Goal: Ask a question: Ask a question

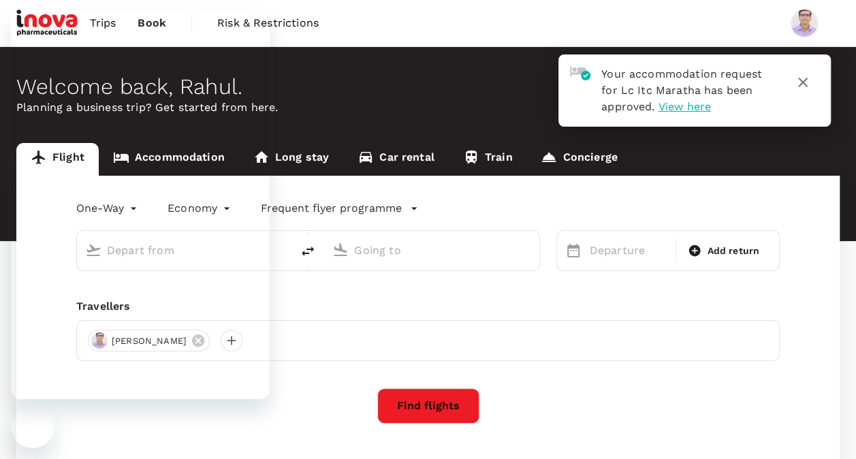
type input "roundtrip"
type input "Singapore Changi (SIN)"
type input "Chhatrapati Shivaji Intl (BOM)"
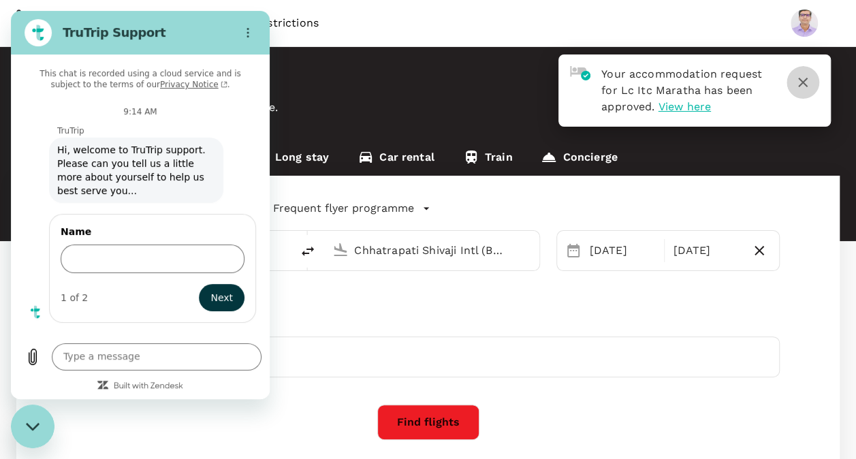
click at [804, 81] on icon "button" at bounding box center [802, 82] width 16 height 16
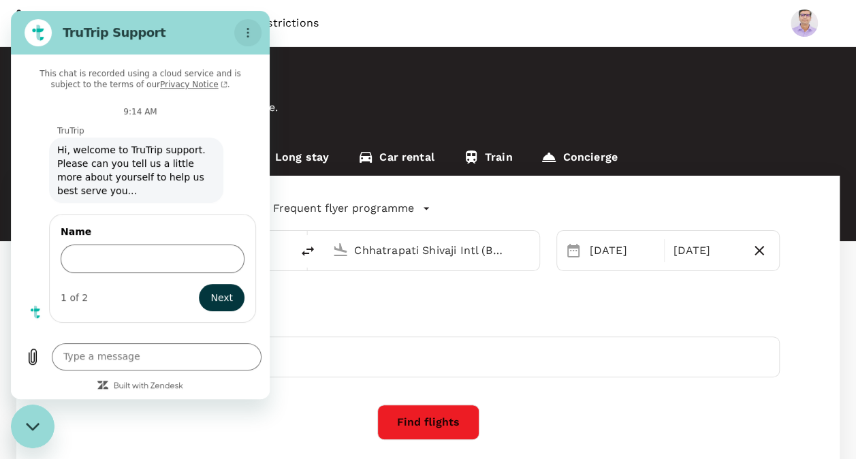
click at [248, 31] on icon "Options menu" at bounding box center [247, 32] width 11 height 11
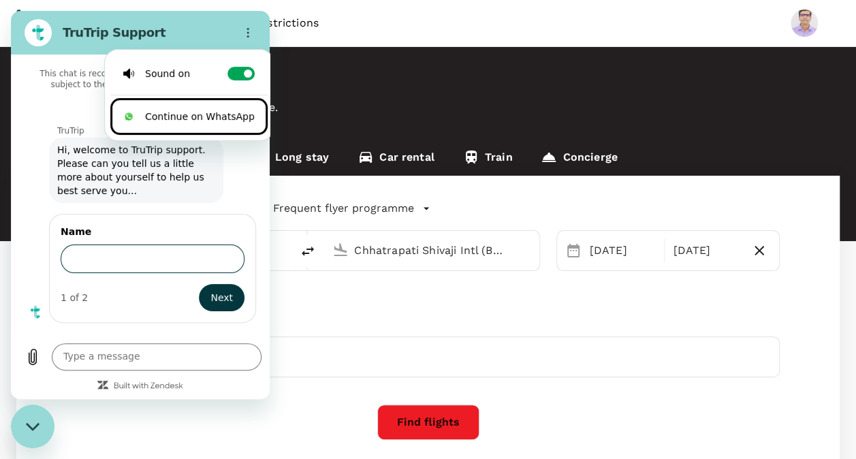
click at [111, 262] on input "Name" at bounding box center [153, 258] width 184 height 29
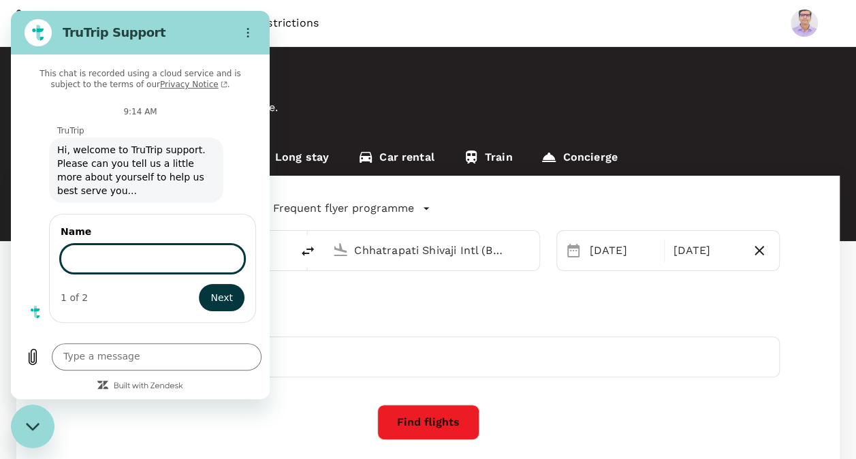
click at [108, 261] on input "Name" at bounding box center [153, 258] width 184 height 29
type input "rahul"
click at [199, 284] on button "Next" at bounding box center [222, 297] width 46 height 27
type textarea "x"
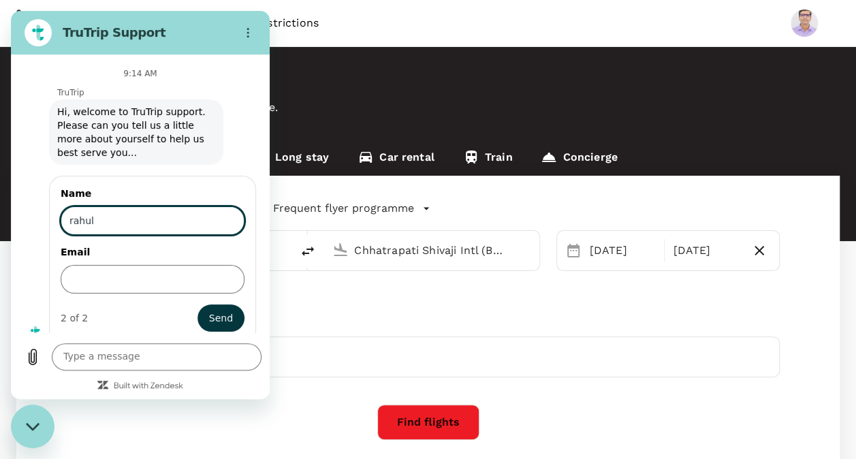
scroll to position [48, 0]
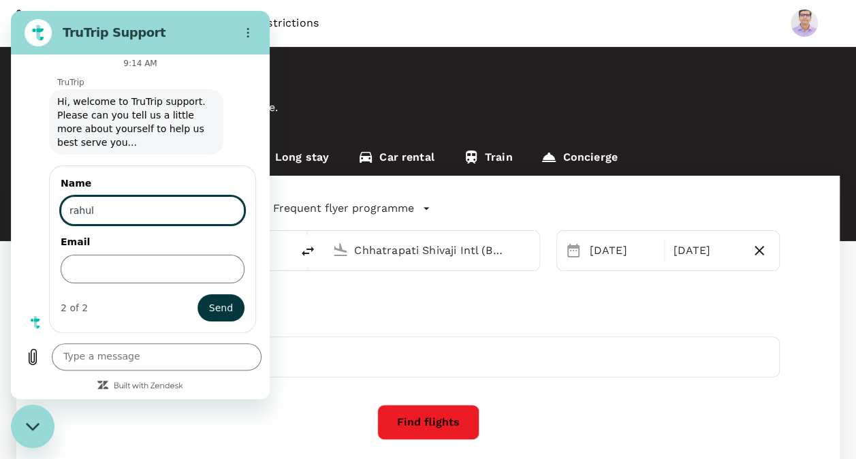
click at [108, 261] on input "Email" at bounding box center [153, 269] width 184 height 29
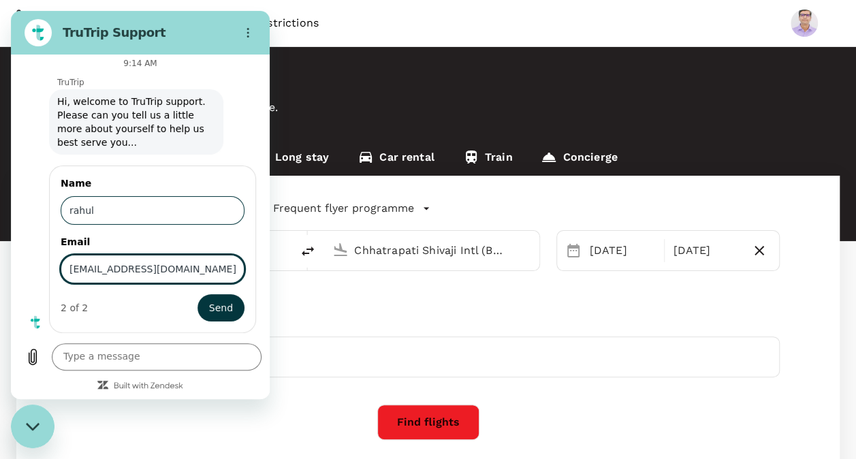
type input "[EMAIL_ADDRESS][DOMAIN_NAME]"
click at [197, 294] on button "Send" at bounding box center [220, 307] width 47 height 27
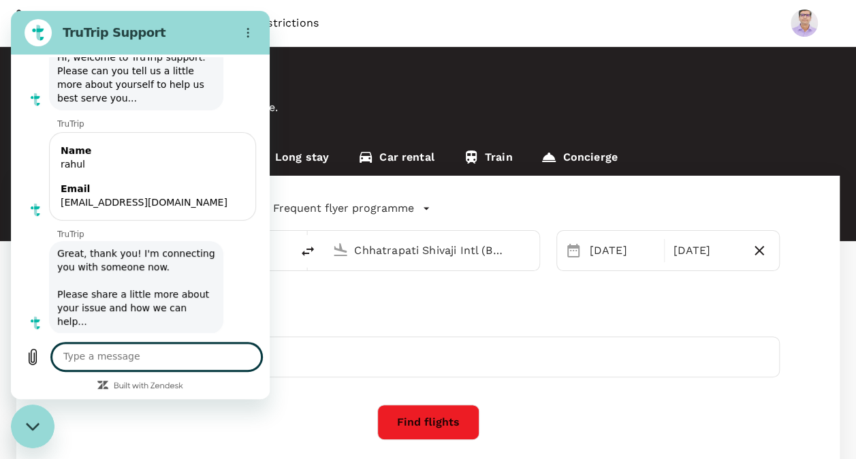
scroll to position [95, 0]
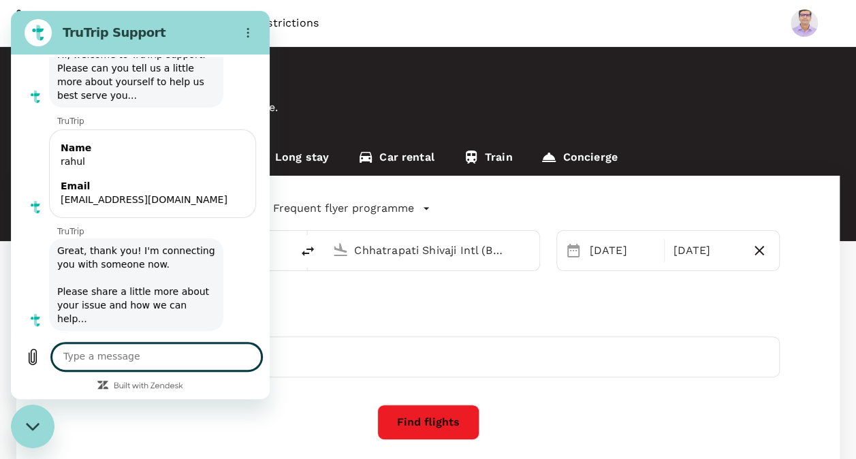
click at [116, 351] on textarea at bounding box center [157, 356] width 210 height 27
type textarea "x"
type textarea "m"
type textarea "x"
type textarea "my"
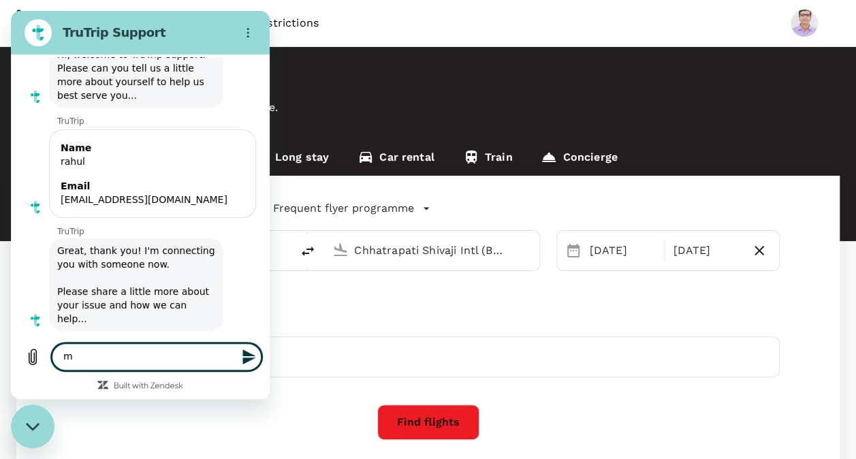
type textarea "x"
type textarea "my"
type textarea "x"
type textarea "my l"
type textarea "x"
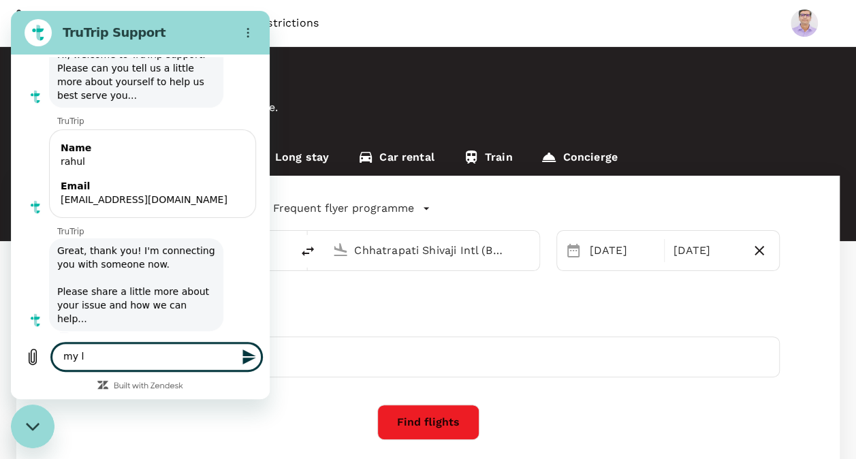
type textarea "my la"
type textarea "x"
type textarea "my las"
type textarea "x"
type textarea "my last"
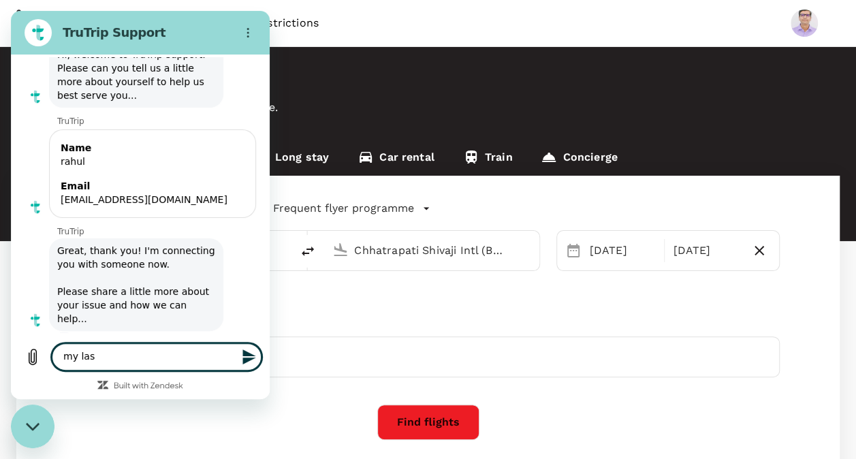
type textarea "x"
type textarea "my last"
type textarea "x"
type textarea "my last b"
type textarea "x"
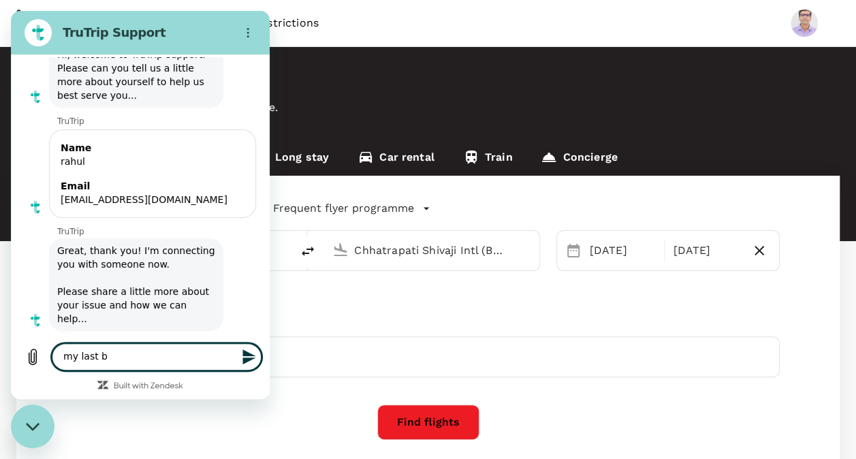
type textarea "my last bu"
type textarea "x"
type textarea "my last bus"
type textarea "x"
type textarea "my last busi"
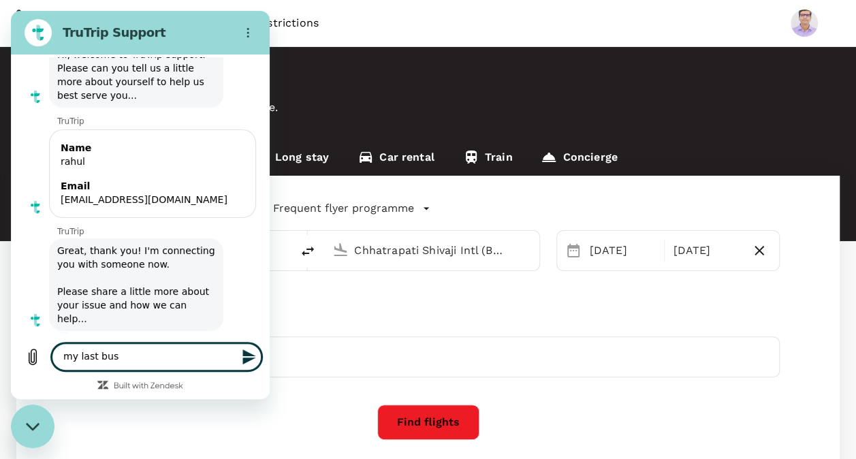
type textarea "x"
type textarea "my last busin"
type textarea "x"
type textarea "my last busine"
type textarea "x"
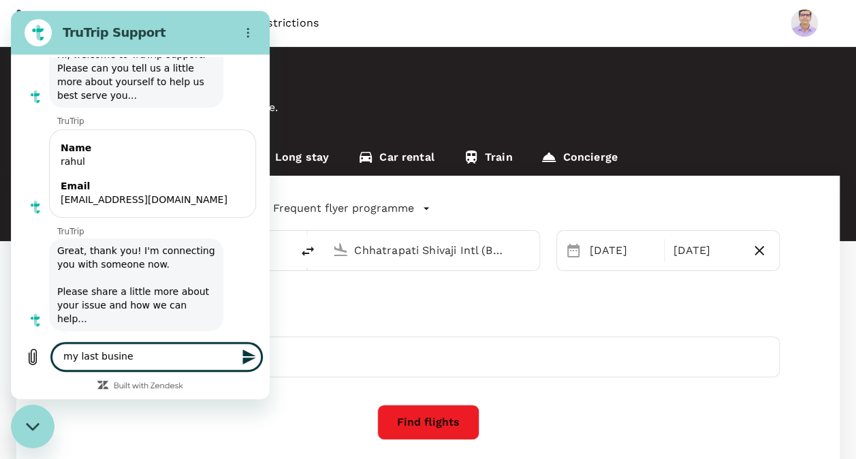
type textarea "my last busines"
type textarea "x"
type textarea "my last business"
type textarea "x"
type textarea "my last business"
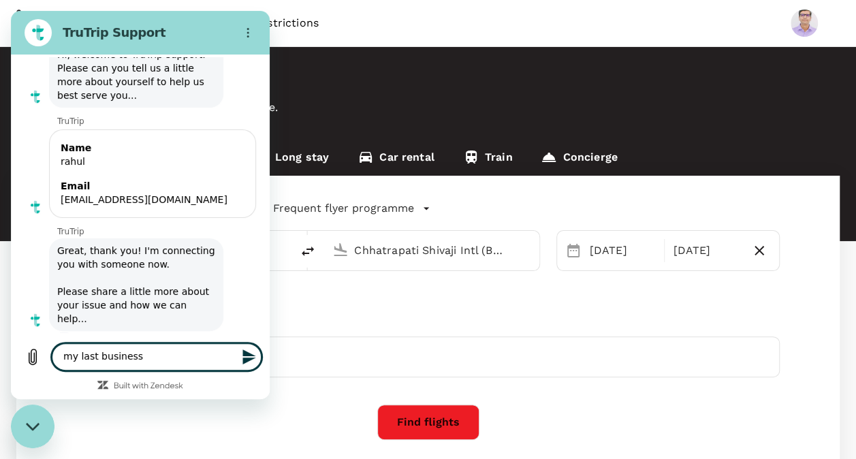
type textarea "x"
type textarea "my last business t"
type textarea "x"
type textarea "my last business tr"
type textarea "x"
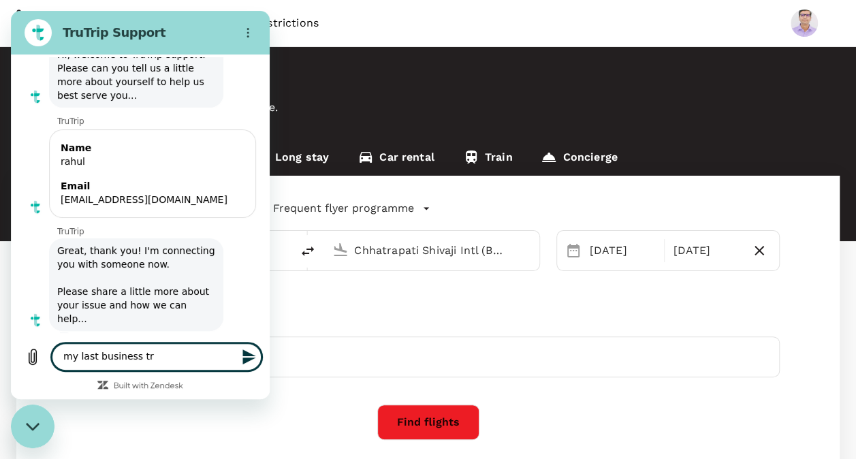
type textarea "my last business tri"
type textarea "x"
type textarea "my last business trip"
type textarea "x"
type textarea "my last business trip,"
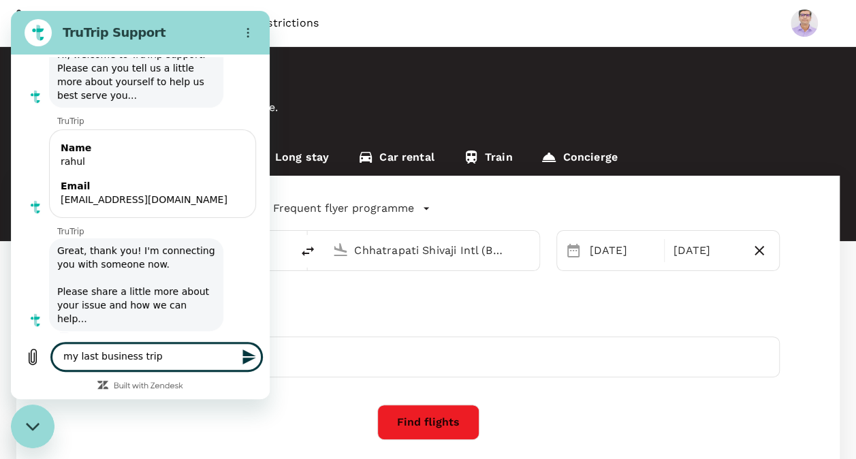
type textarea "x"
type textarea "my last business trip,"
type textarea "x"
type textarea "my last business trip, h"
type textarea "x"
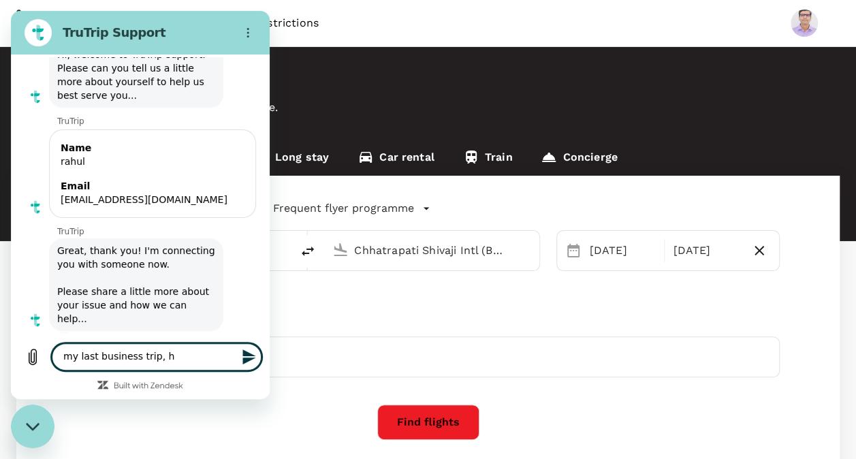
type textarea "my last business trip, ho"
type textarea "x"
type textarea "my last business trip, hot"
type textarea "x"
type textarea "my last business trip, hote"
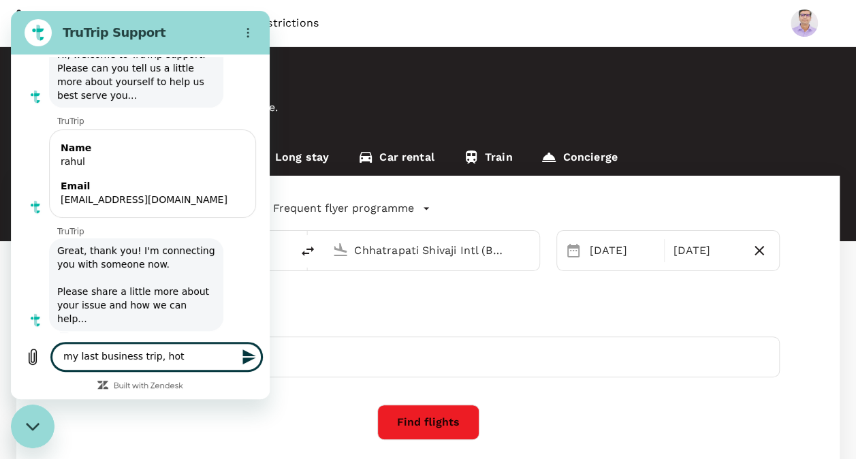
type textarea "x"
type textarea "my last business trip, hotel"
type textarea "x"
type textarea "my last business trip, hotel"
type textarea "x"
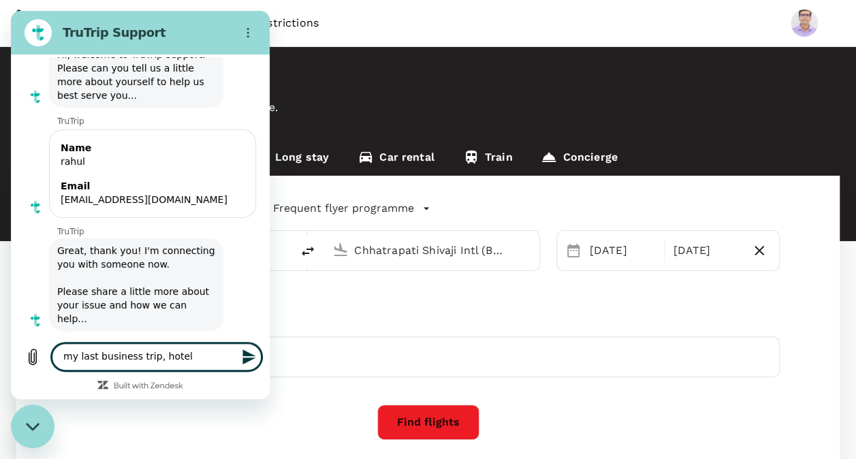
type textarea "my last business trip, hotel a"
type textarea "x"
type textarea "my last business trip, hotel ac"
type textarea "x"
type textarea "my last business trip, hotel acc"
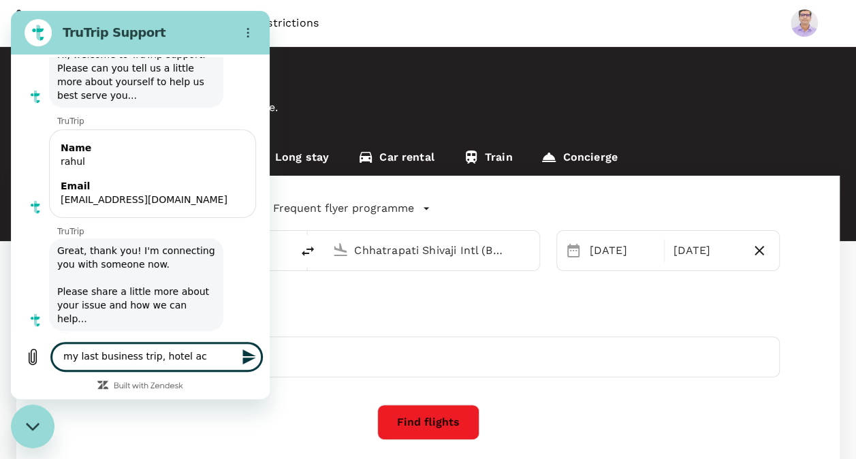
type textarea "x"
type textarea "my last business trip, hotel acco"
type textarea "x"
type textarea "my last business trip, hotel accom"
type textarea "x"
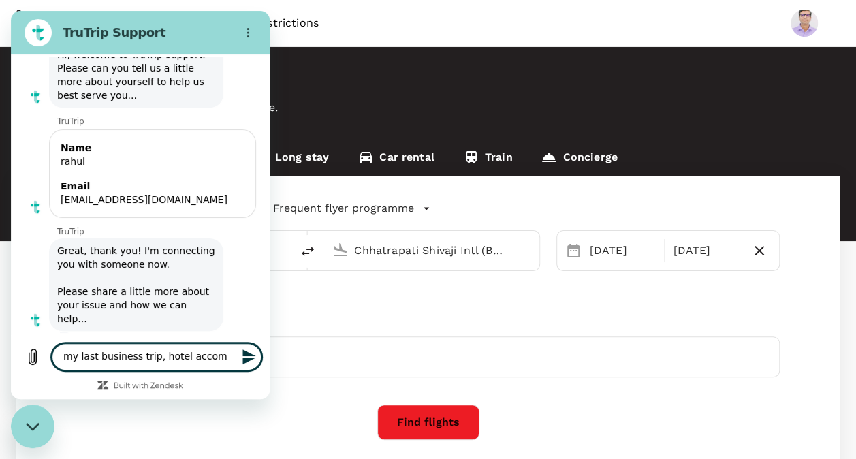
type textarea "my last business trip, hotel accomo"
type textarea "x"
type textarea "my last business trip, hotel accomod"
type textarea "x"
type textarea "my last business trip, hotel accomoda"
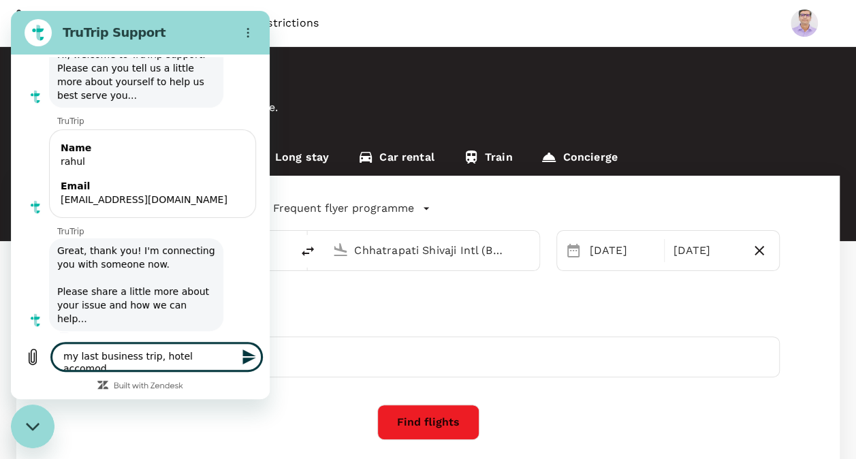
type textarea "x"
type textarea "my last business trip, hotel accomodat"
type textarea "x"
type textarea "my last business trip, hotel accomodati"
type textarea "x"
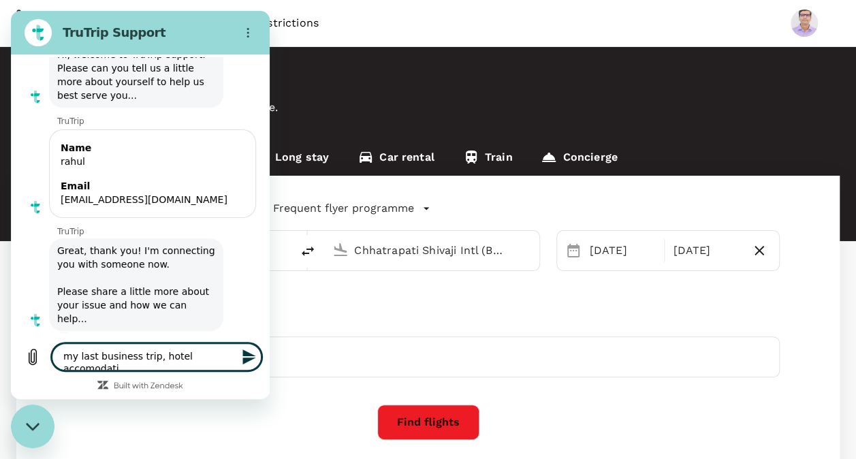
type textarea "my last business trip, hotel accomodatio"
type textarea "x"
type textarea "my last business trip, hotel accomodation"
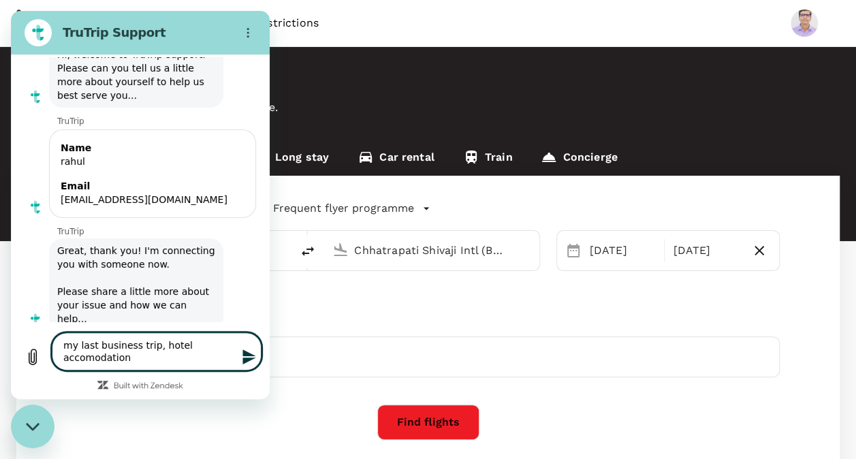
type textarea "x"
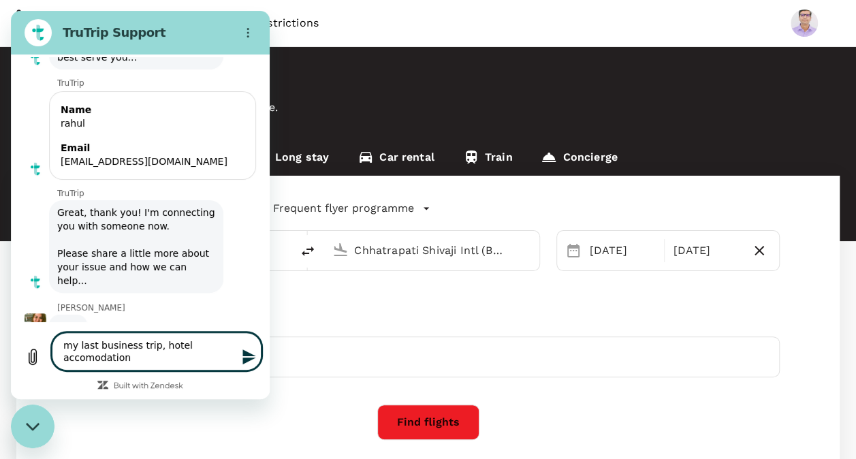
scroll to position [132, 0]
type textarea "my last business trip, hotel accomodation,"
type textarea "x"
type textarea "my last business trip, hotel accomodation,"
type textarea "x"
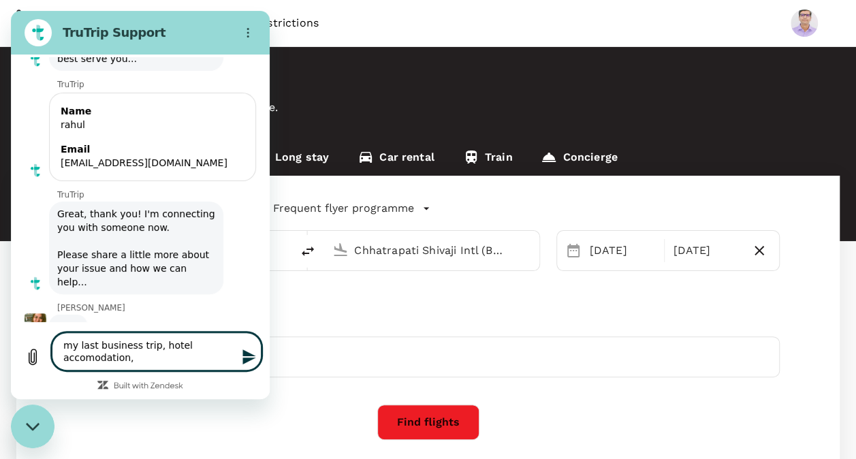
type textarea "my last business trip, hotel accomodation, p"
type textarea "x"
type textarea "my last business trip, hotel accomodation, po"
type textarea "x"
type textarea "my last business trip, hotel accomodation, poi"
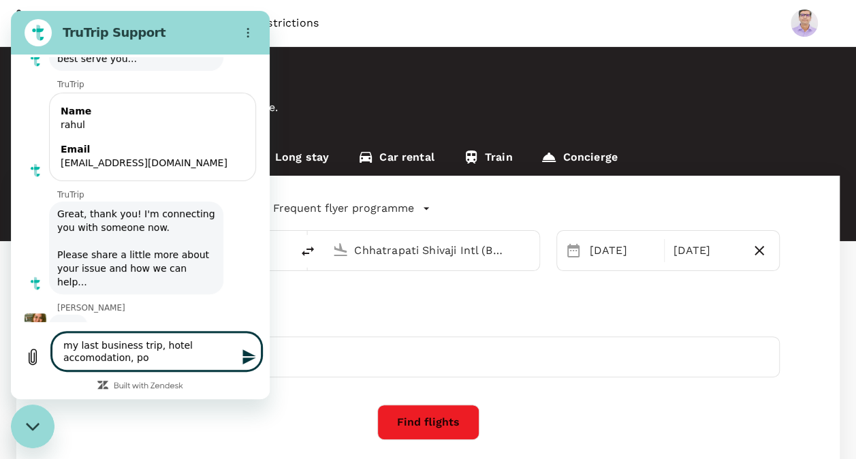
type textarea "x"
type textarea "my last business trip, hotel accomodation, poin"
type textarea "x"
type textarea "my last business trip, hotel accomodation, point"
type textarea "x"
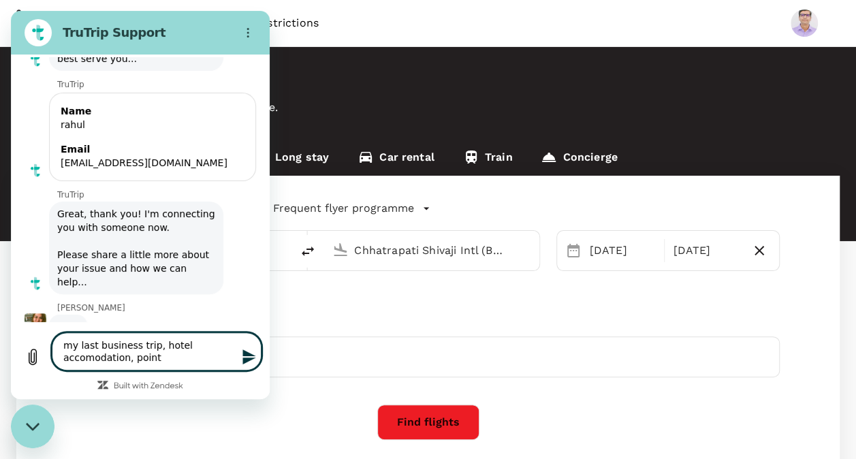
type textarea "my last business trip, hotel accomodation, points"
type textarea "x"
type textarea "my last business trip, hotel accomodation, points"
type textarea "x"
type textarea "my last business trip, hotel accomodation, points w"
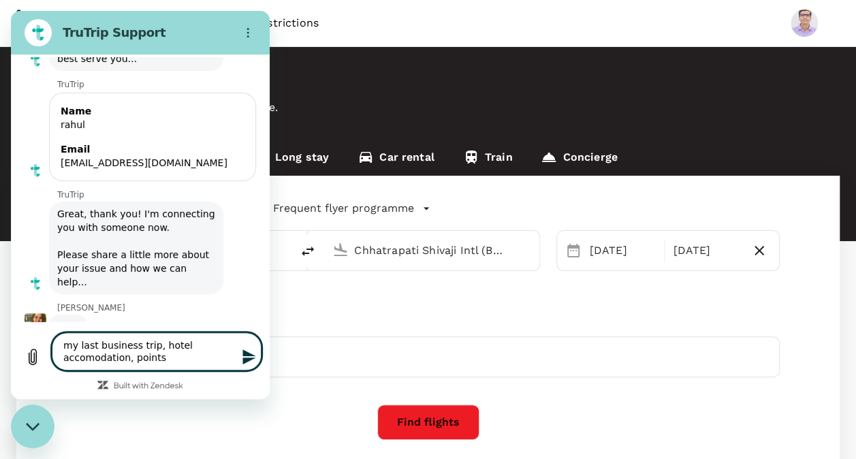
type textarea "x"
type textarea "my last business trip, hotel accomodation, points we"
type textarea "x"
type textarea "my last business trip, hotel accomodation, points wer"
type textarea "x"
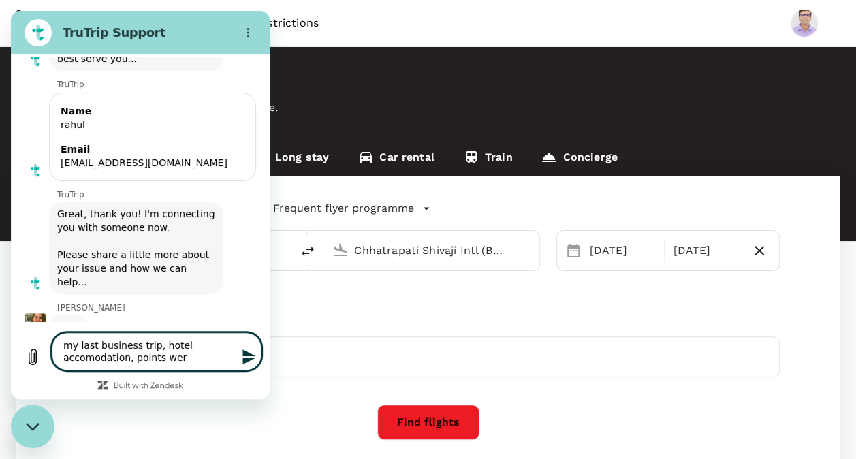
type textarea "my last business trip, hotel accomodation, points were"
type textarea "x"
type textarea "my last business trip, hotel accomodation, points weren"
type textarea "x"
type textarea "my last business trip, hotel accomodation, points wereno"
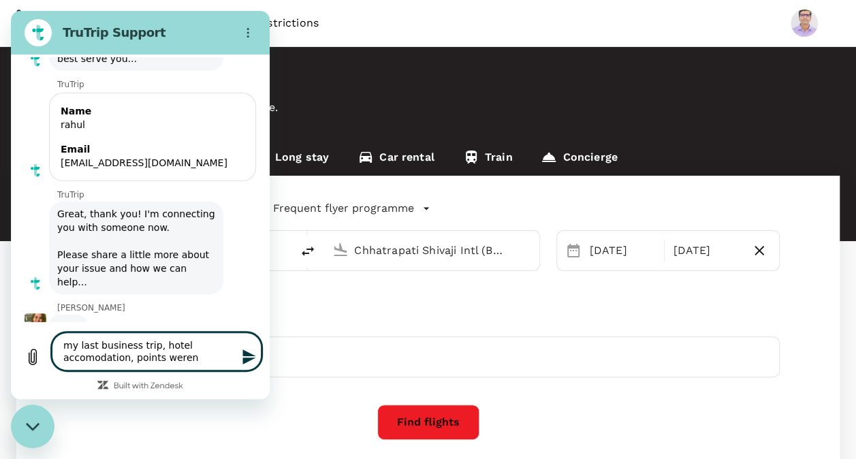
type textarea "x"
type textarea "my last business trip, hotel accomodation, points weren"
type textarea "x"
type textarea "my last business trip, hotel accomodation, points were"
type textarea "x"
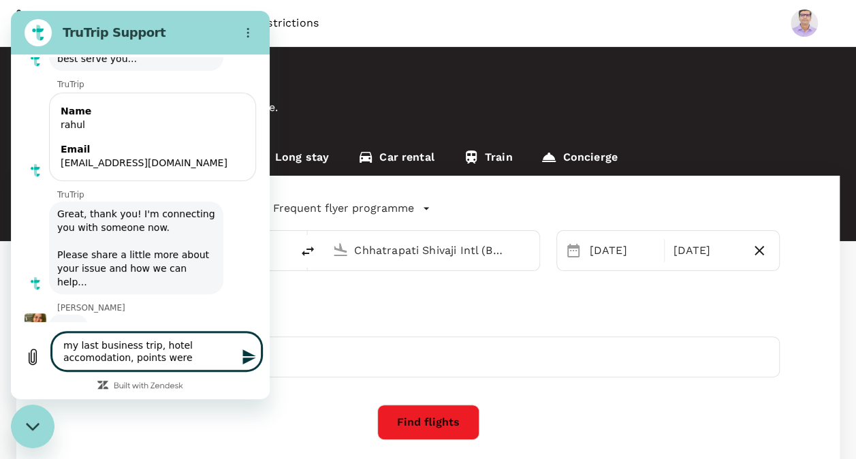
type textarea "my last business trip, hotel accomodation, points were"
type textarea "x"
type textarea "my last business trip, hotel accomodation, points were n"
type textarea "x"
type textarea "my last business trip, hotel accomodation, points were no"
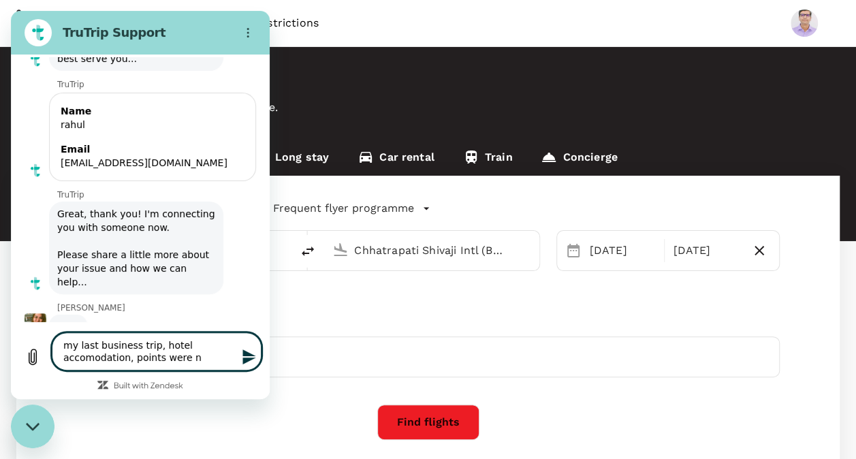
type textarea "x"
type textarea "my last business trip, hotel accomodation, points were not"
type textarea "x"
type textarea "my last business trip, hotel accomodation, points were not"
type textarea "x"
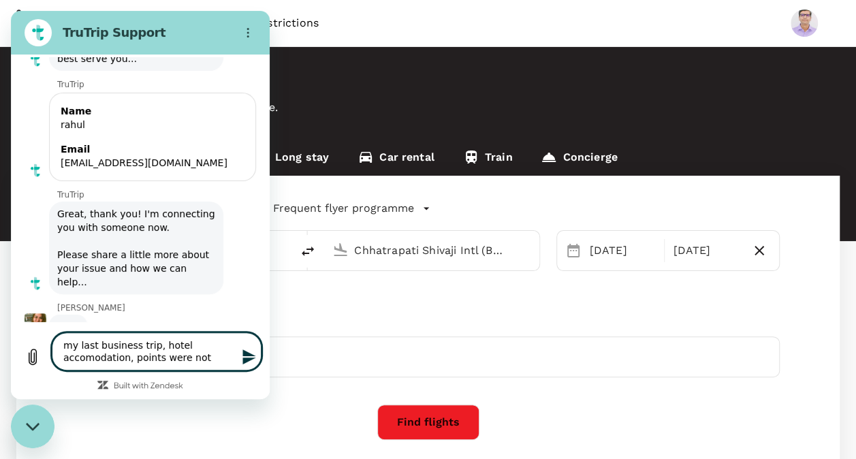
type textarea "my last business trip, hotel accomodation, points were not c"
type textarea "x"
type textarea "my last business trip, hotel accomodation, points were not cr"
type textarea "x"
type textarea "my last business trip, hotel accomodation, points were not cre"
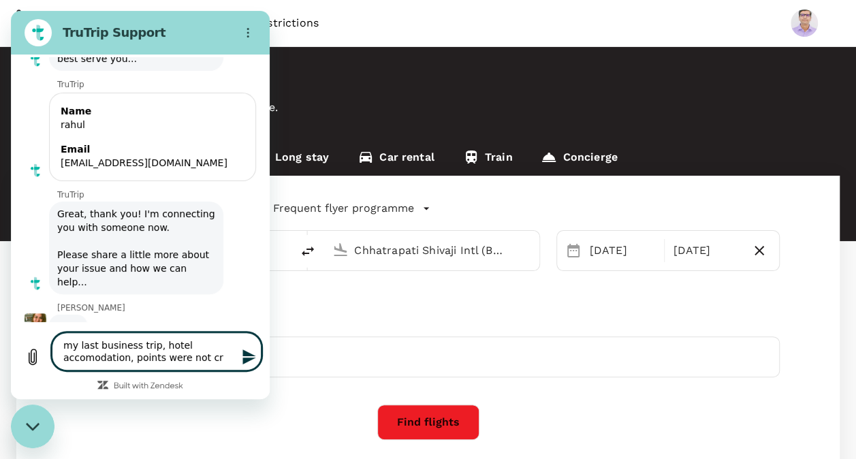
type textarea "x"
type textarea "my last business trip, hotel accomodation, points were not cred"
type textarea "x"
type textarea "my last business trip, hotel accomodation, points were not credi"
type textarea "x"
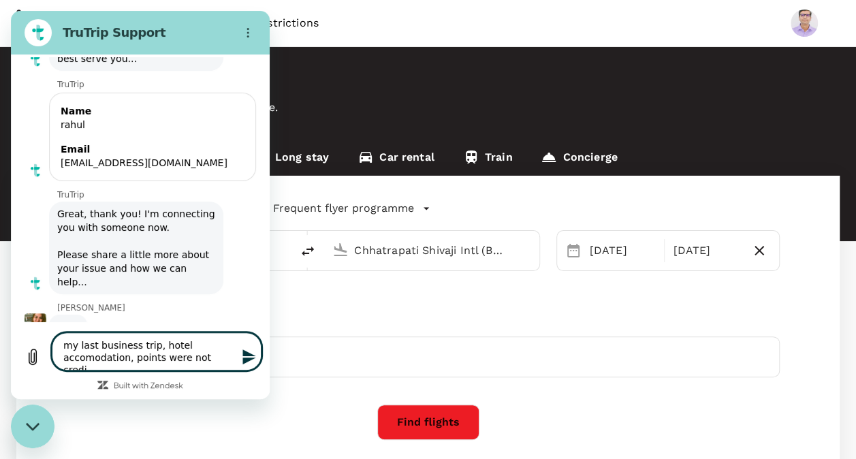
type textarea "my last business trip, hotel accomodation, points were not credit"
type textarea "x"
type textarea "my last business trip, hotel accomodation, points were not credite"
type textarea "x"
type textarea "my last business trip, hotel accomodation, points were not credited"
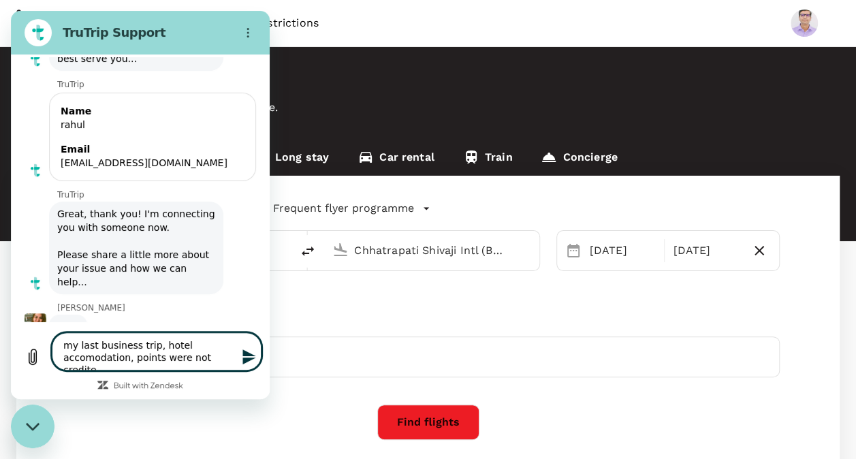
type textarea "x"
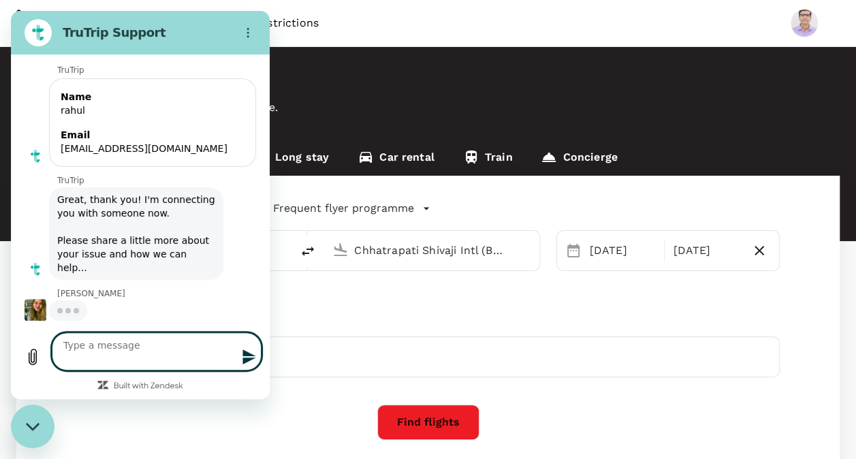
type textarea "x"
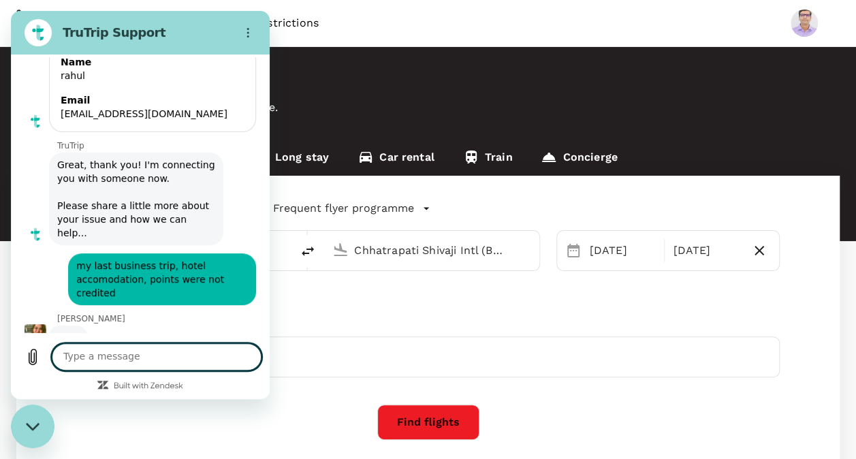
type textarea "h"
type textarea "x"
type textarea "ho"
type textarea "x"
type textarea "hot"
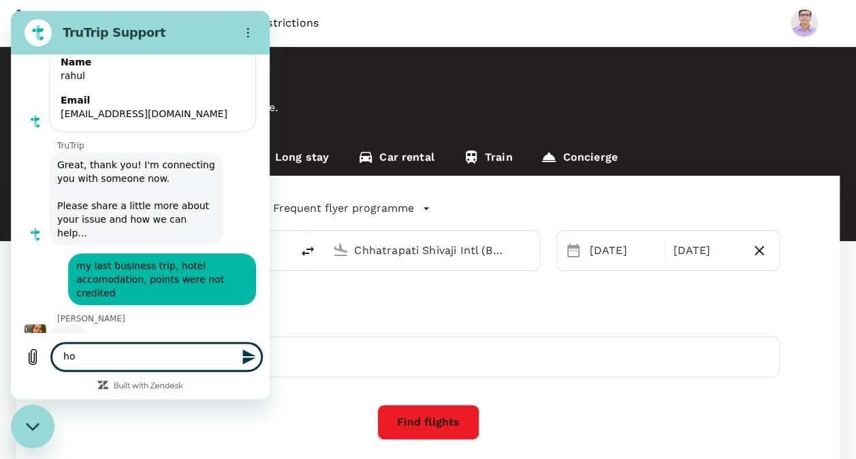
type textarea "x"
type textarea "hote"
type textarea "x"
type textarea "hotel"
type textarea "x"
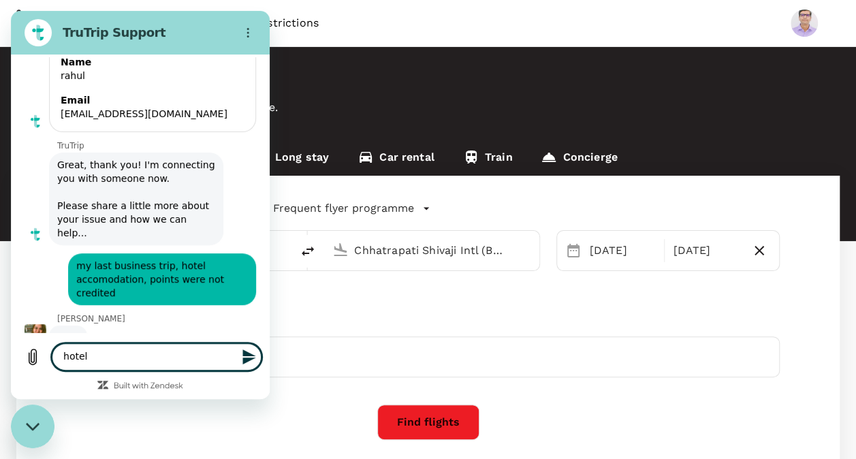
type textarea "hotel"
type textarea "x"
type textarea "hotel s"
type textarea "x"
type textarea "hotel sa"
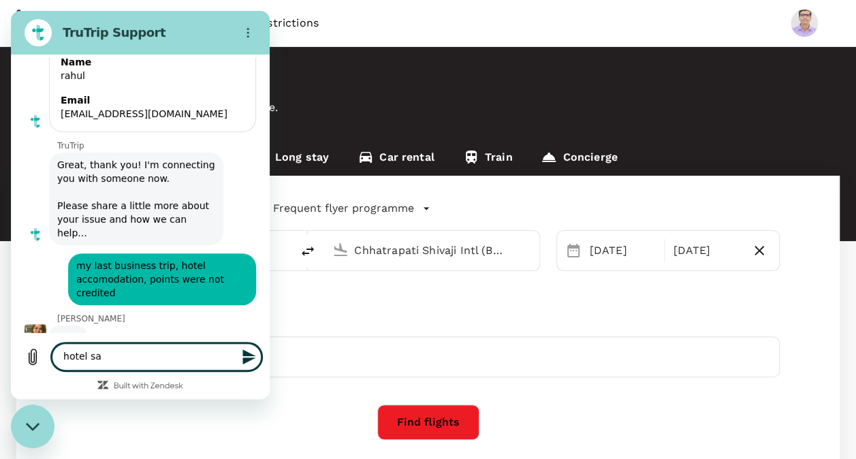
type textarea "x"
type textarea "hotel say"
type textarea "x"
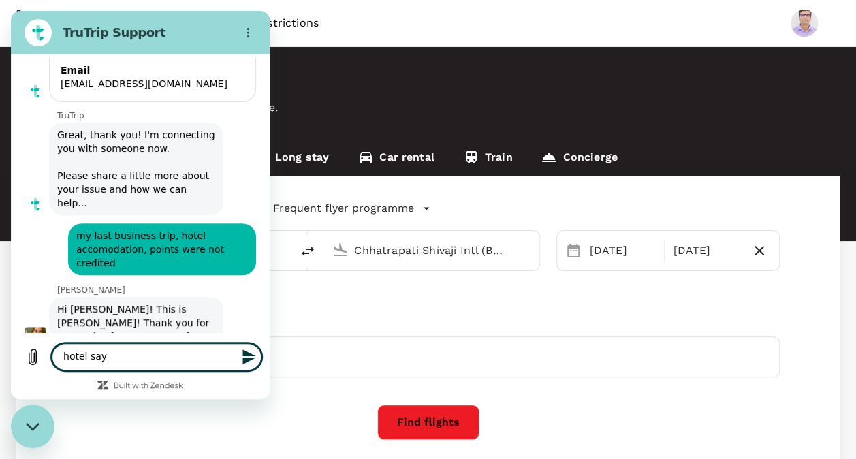
type textarea "hotel say"
type textarea "x"
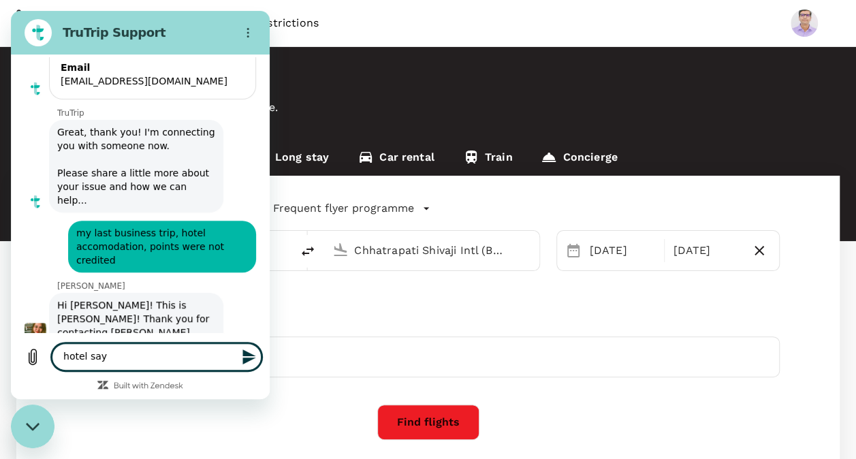
type textarea "hotel say b"
type textarea "x"
type textarea "hotel say bo"
type textarea "x"
type textarea "hotel say boo"
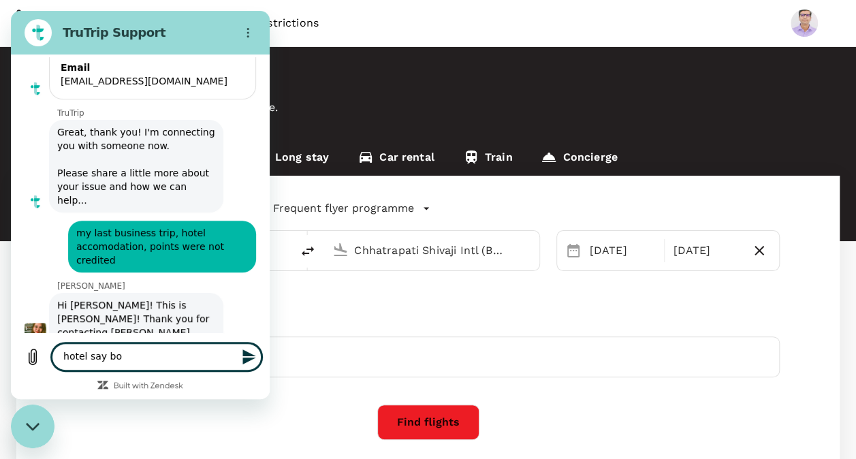
type textarea "x"
type textarea "hotel say book"
type textarea "x"
type textarea "hotel say booki"
type textarea "x"
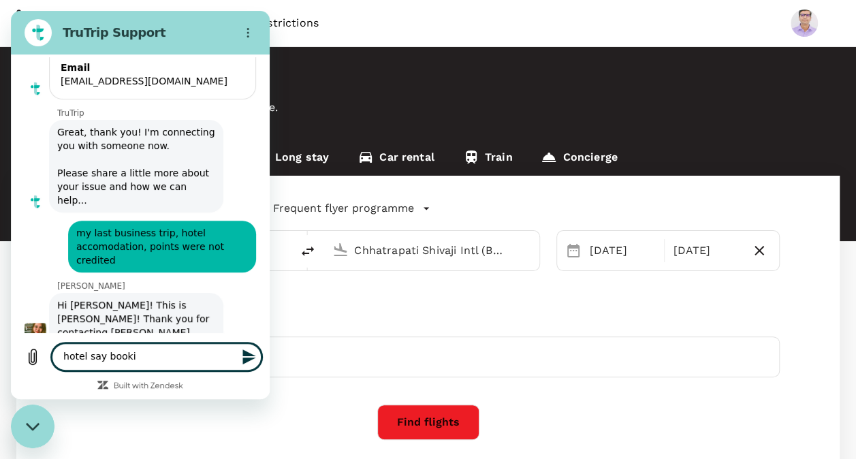
type textarea "hotel say bookin"
type textarea "x"
type textarea "hotel say booking"
type textarea "x"
type textarea "hotel say booking"
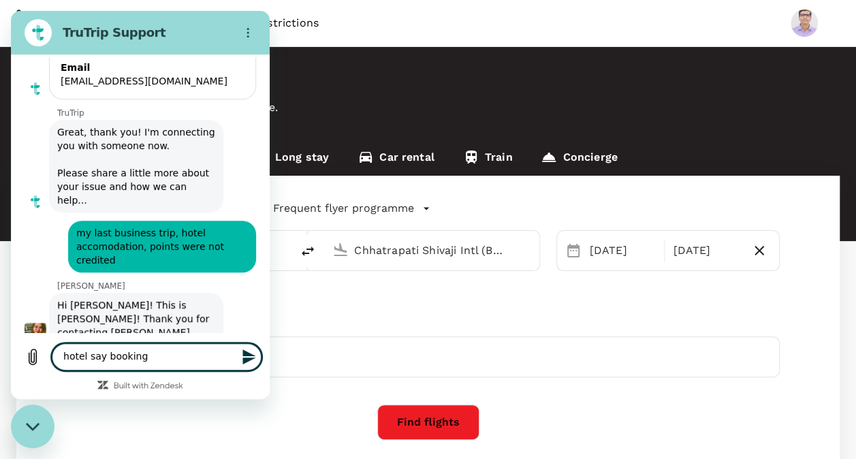
type textarea "x"
type textarea "hotel say booking d"
type textarea "x"
type textarea "hotel say booking do"
type textarea "x"
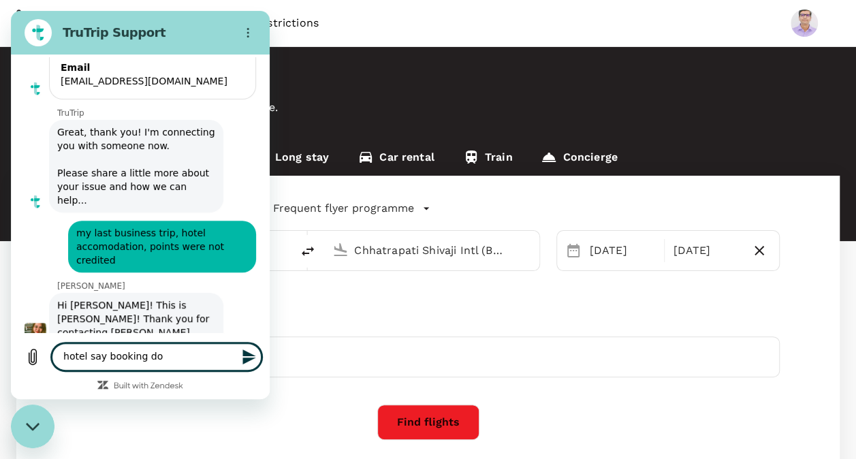
type textarea "hotel say booking don"
type textarea "x"
type textarea "hotel say booking done"
type textarea "x"
type textarea "hotel say booking done"
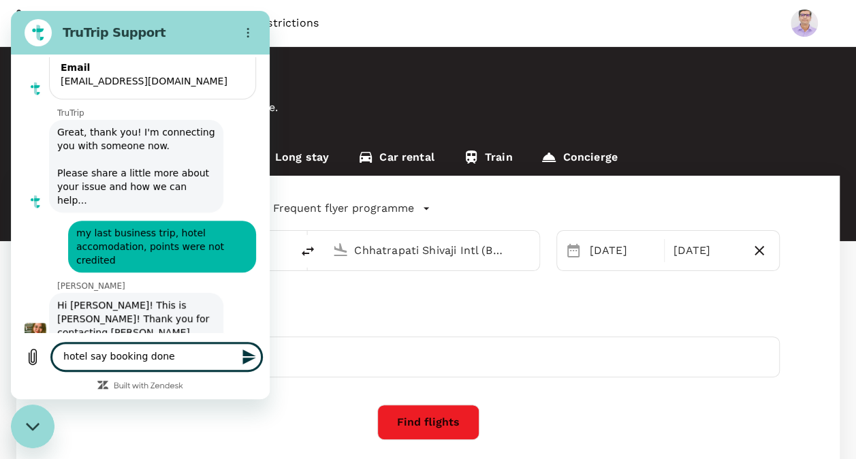
type textarea "x"
type textarea "hotel say booking done b"
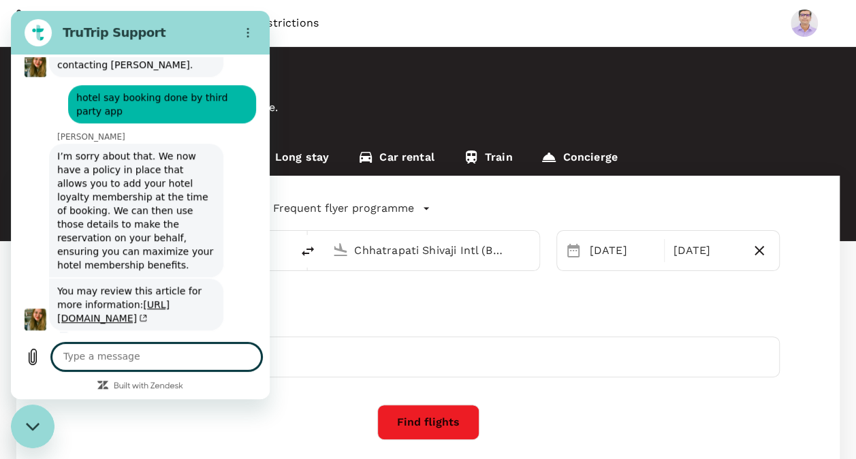
scroll to position [494, 0]
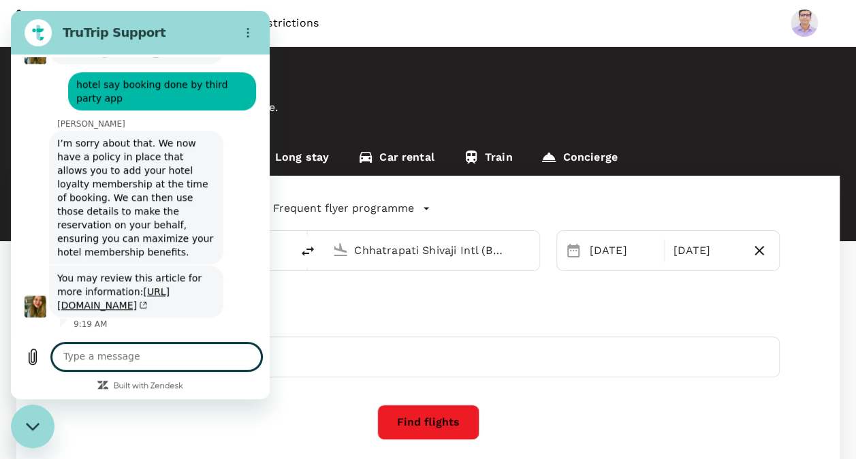
click at [201, 359] on textarea at bounding box center [157, 356] width 210 height 27
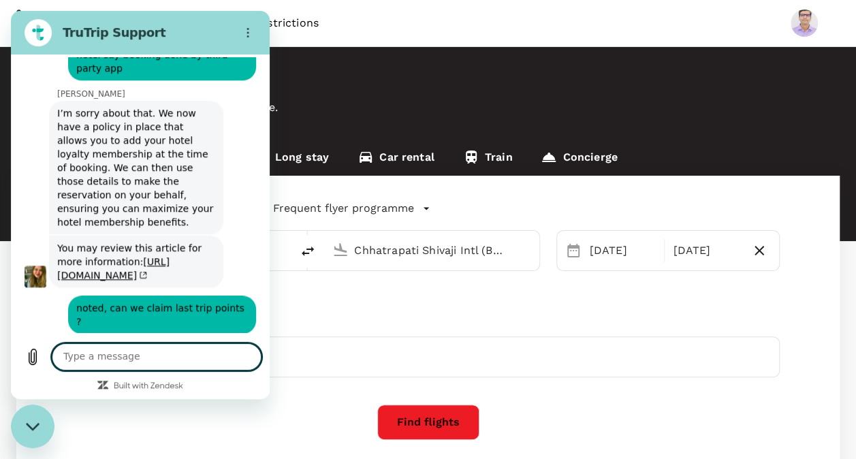
scroll to position [527, 0]
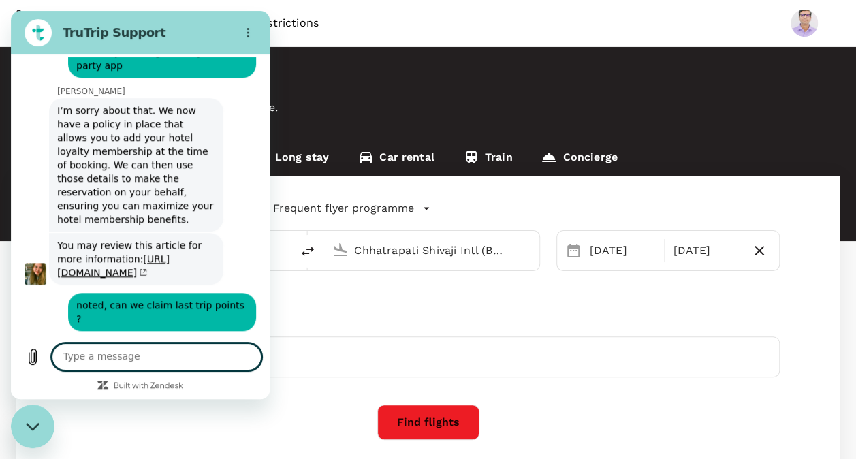
click at [419, 34] on div "Trips Book Risk & Restrictions" at bounding box center [427, 23] width 823 height 46
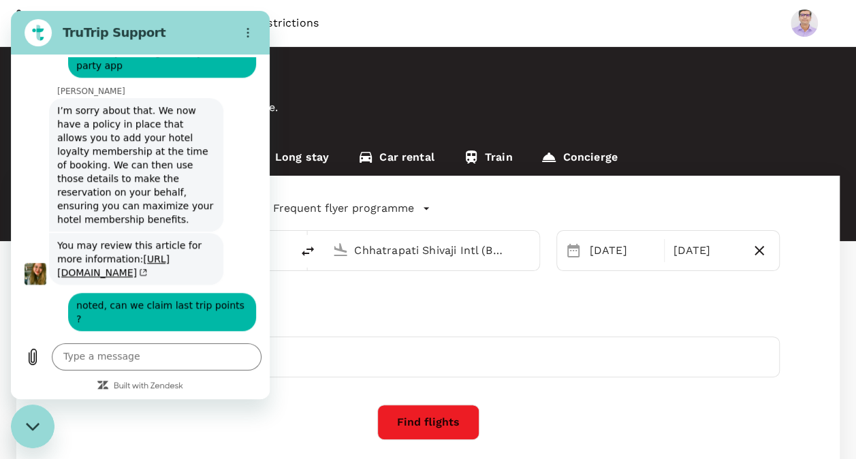
click at [152, 27] on h2 "TruTrip Support" at bounding box center [146, 33] width 166 height 16
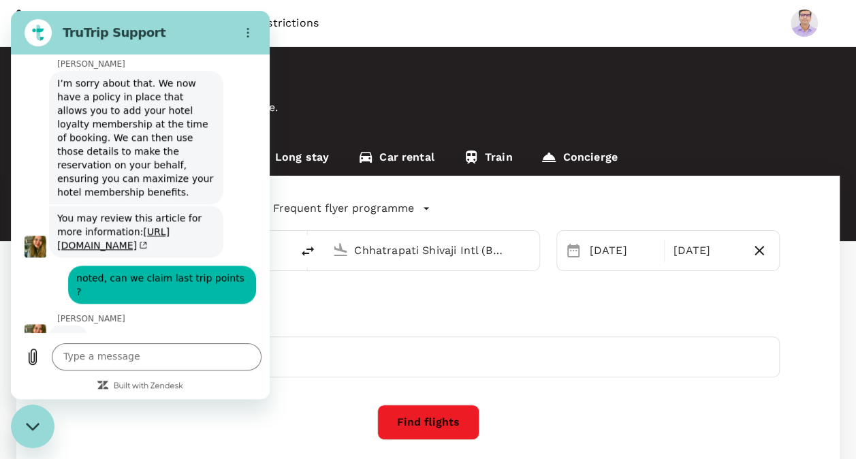
scroll to position [553, 0]
